Goal: Information Seeking & Learning: Learn about a topic

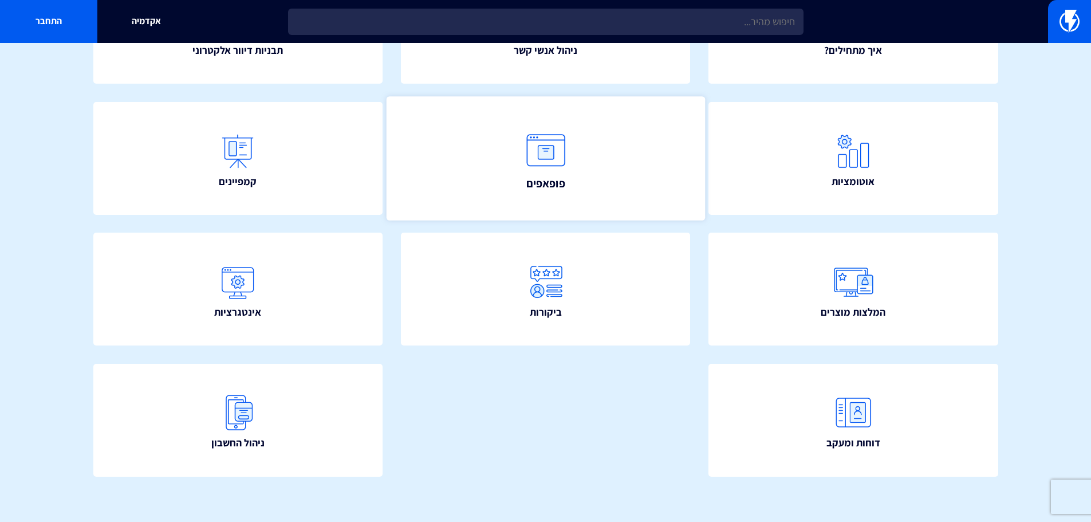
scroll to position [207, 0]
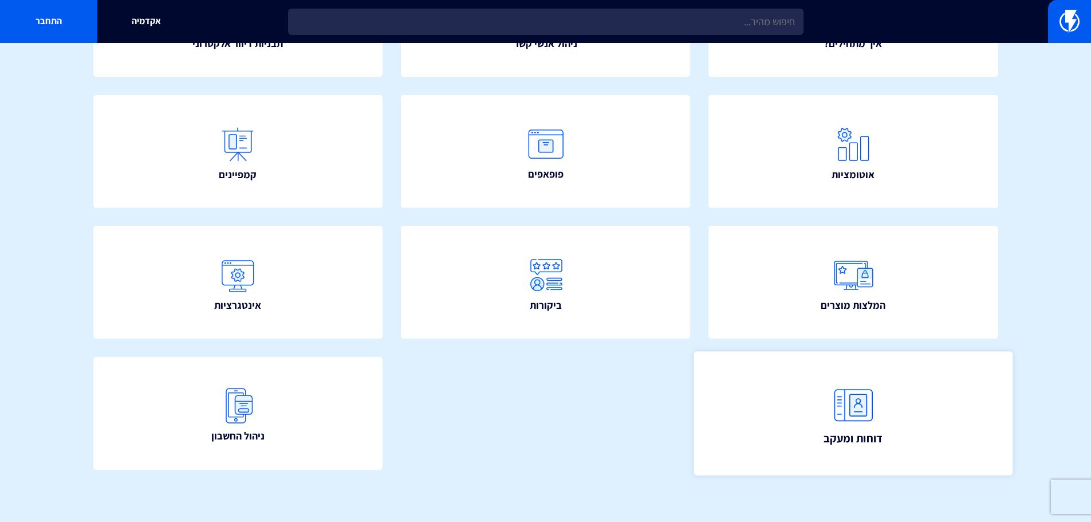
click at [815, 429] on link "דוחות ומעקב" at bounding box center [853, 413] width 318 height 124
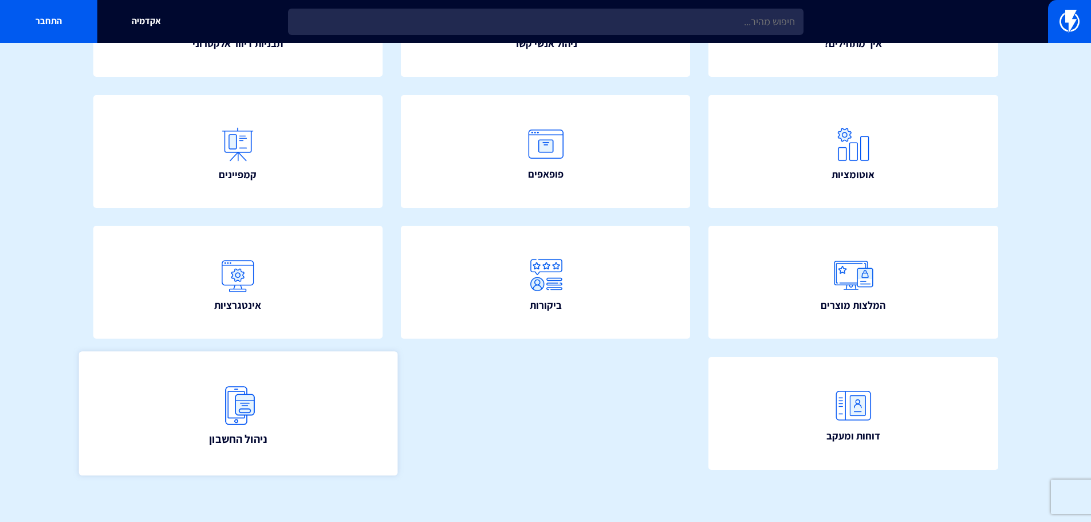
click at [273, 425] on link "ניהול החשבון" at bounding box center [237, 413] width 318 height 124
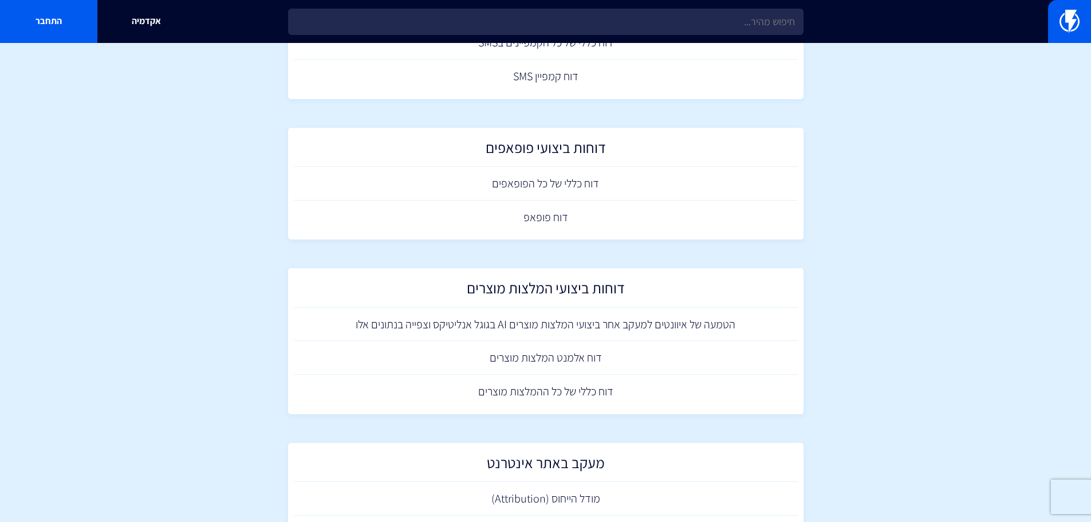
scroll to position [697, 0]
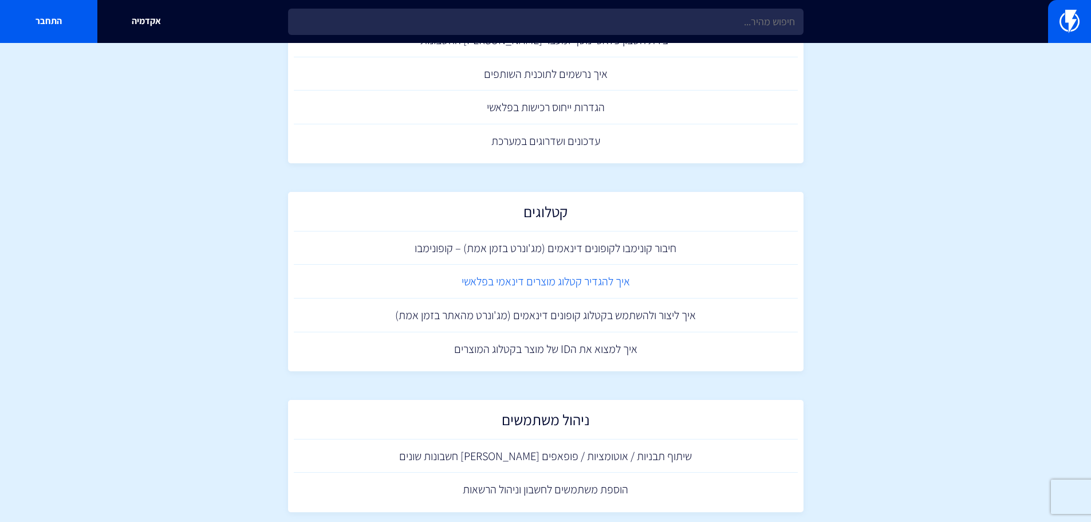
scroll to position [559, 0]
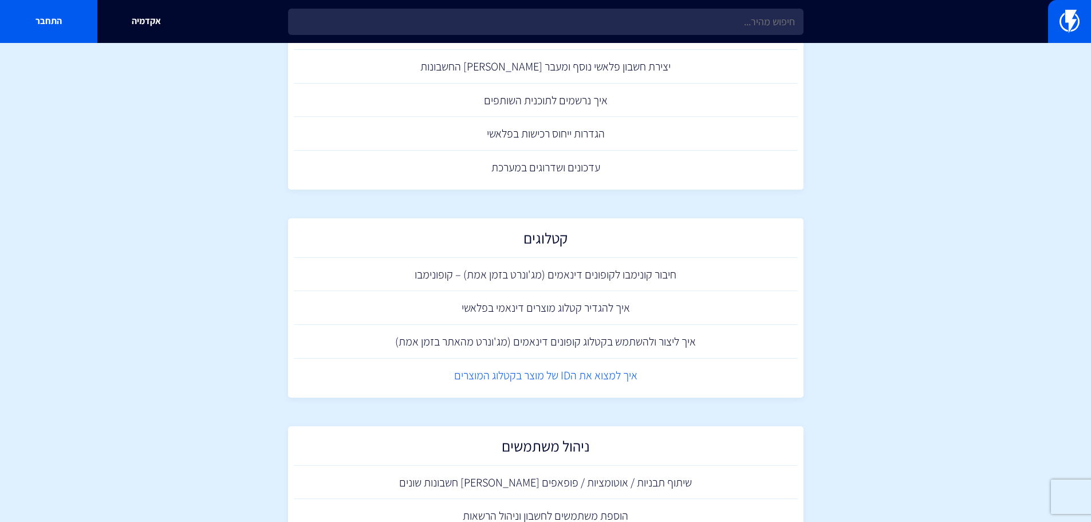
click at [546, 381] on link "איך למצוא את הID של מוצר בקטלוג המוצרים" at bounding box center [546, 375] width 504 height 34
